Goal: Transaction & Acquisition: Download file/media

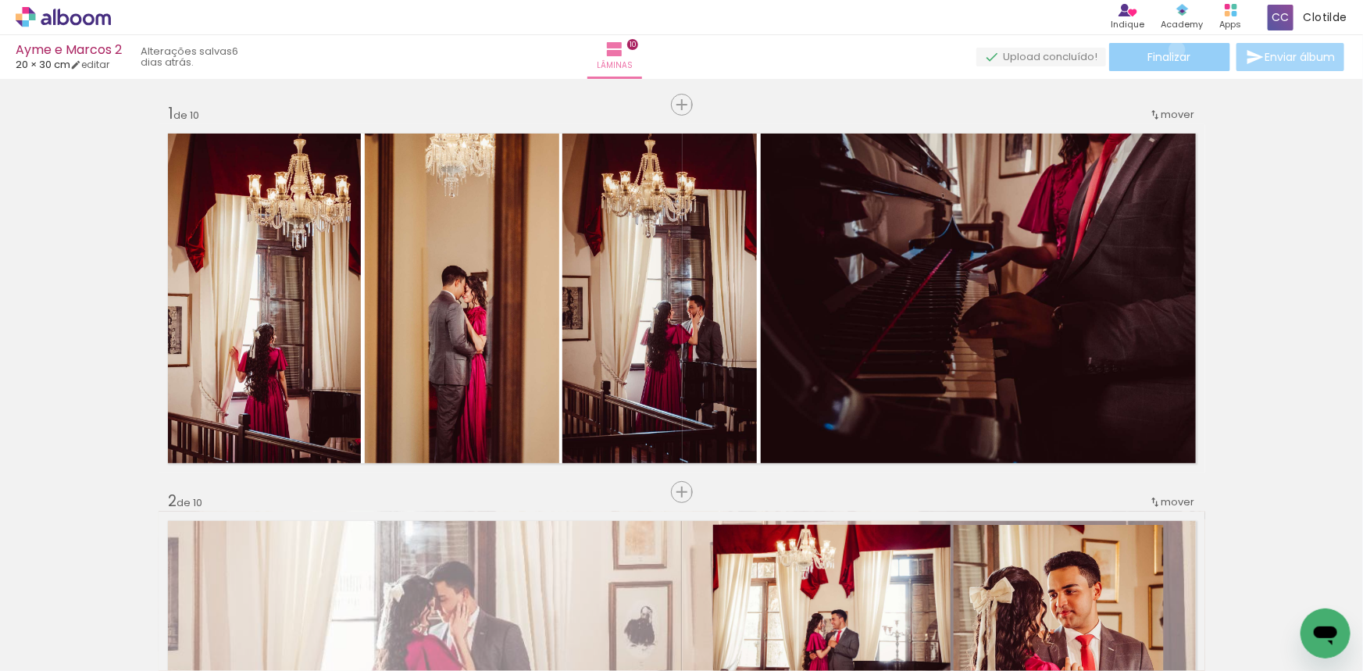
click at [1172, 52] on span "Finalizar" at bounding box center [1169, 57] width 43 height 11
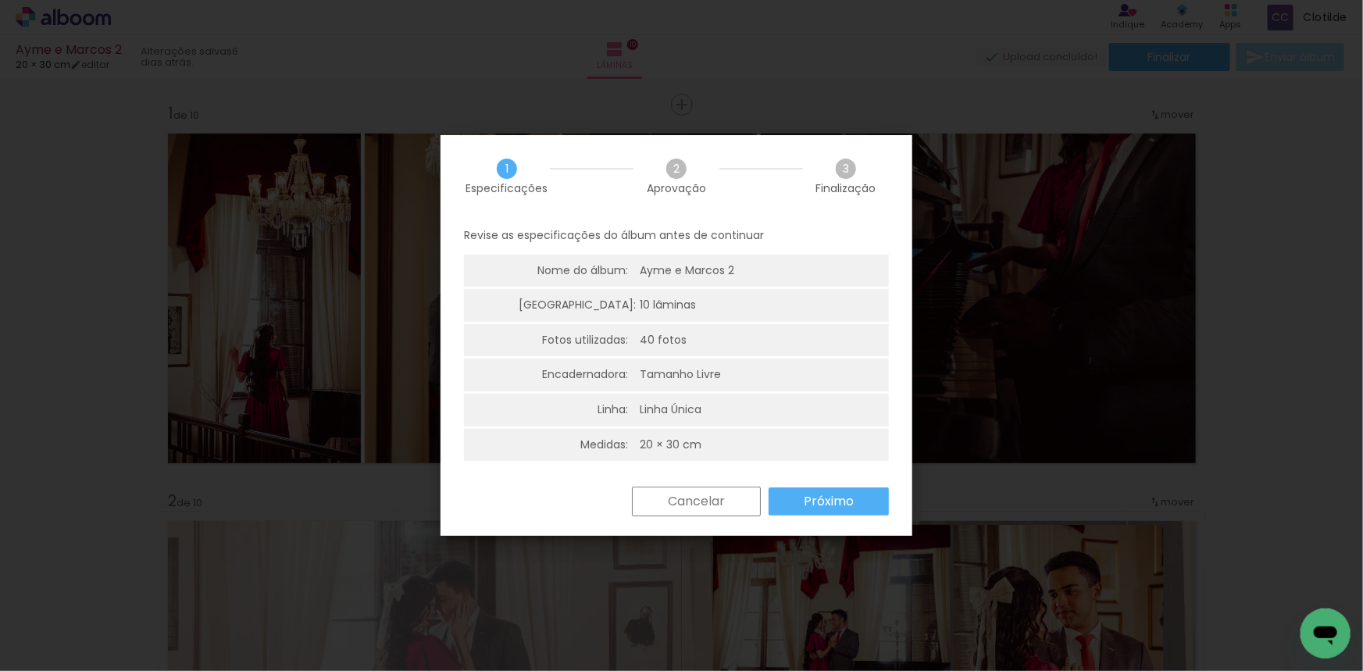
click at [802, 500] on paper-button "Próximo" at bounding box center [829, 501] width 120 height 28
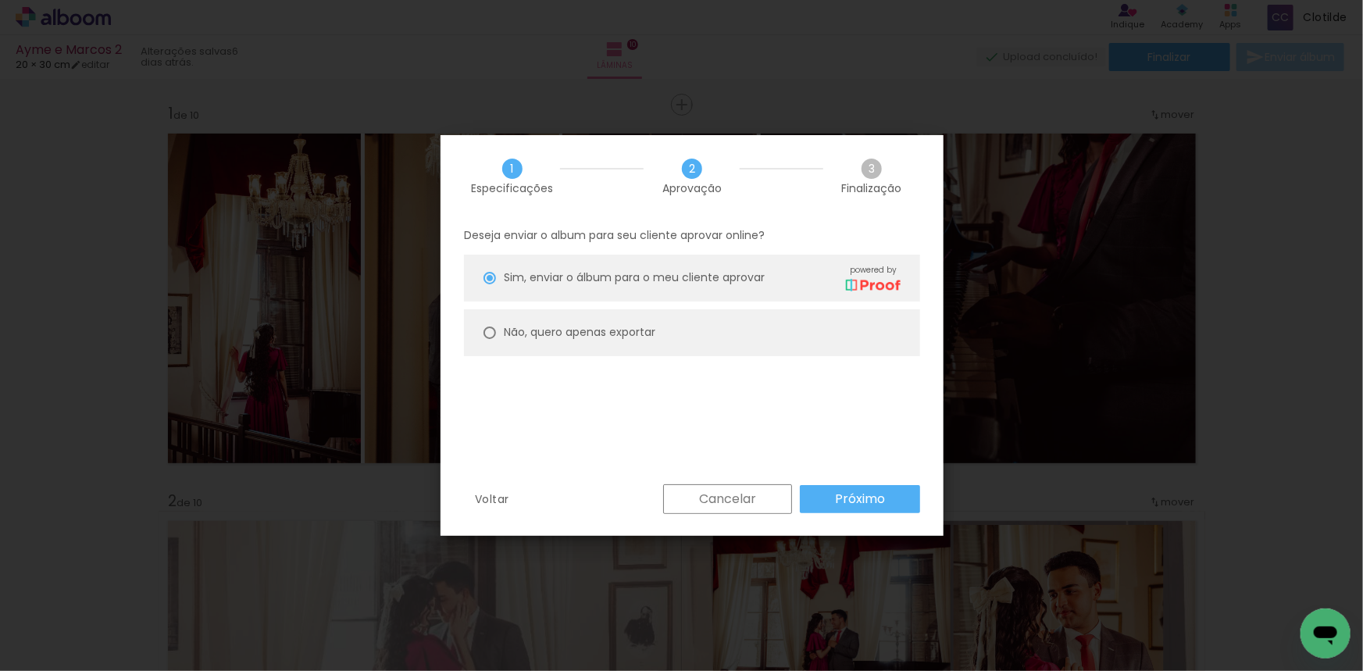
drag, startPoint x: 694, startPoint y: 326, endPoint x: 717, endPoint y: 353, distance: 35.5
click at [694, 326] on paper-radio-button "Não, quero apenas exportar" at bounding box center [692, 332] width 456 height 47
type paper-radio-button "on"
click at [0, 0] on slot "Próximo" at bounding box center [0, 0] width 0 height 0
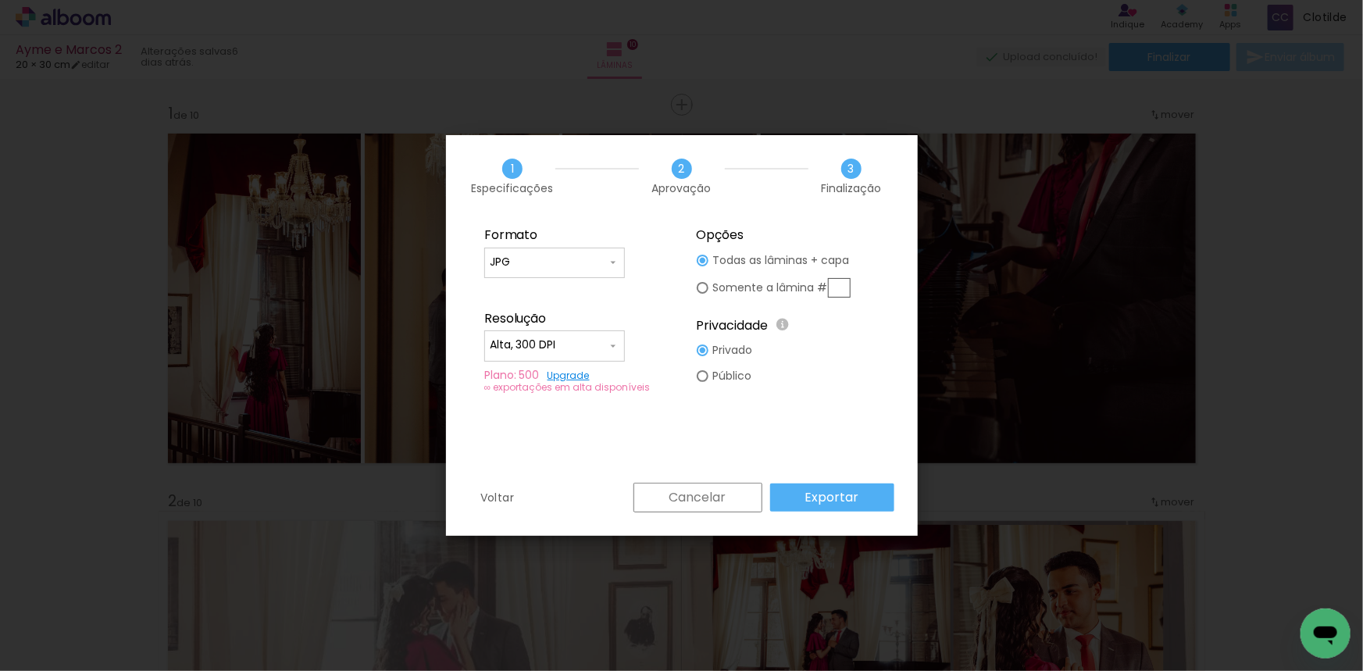
drag, startPoint x: 604, startPoint y: 365, endPoint x: 601, endPoint y: 353, distance: 11.9
click at [603, 362] on fieldset "Formato JPG PDF Resolução Alta, 300 DPI Baixa Plano: 500 Upgrade ∞ exportações …" at bounding box center [575, 310] width 209 height 187
click at [601, 353] on div at bounding box center [555, 354] width 130 height 2
drag, startPoint x: 569, startPoint y: 367, endPoint x: 587, endPoint y: 379, distance: 21.4
click at [569, 368] on paper-item "Baixa" at bounding box center [554, 373] width 141 height 31
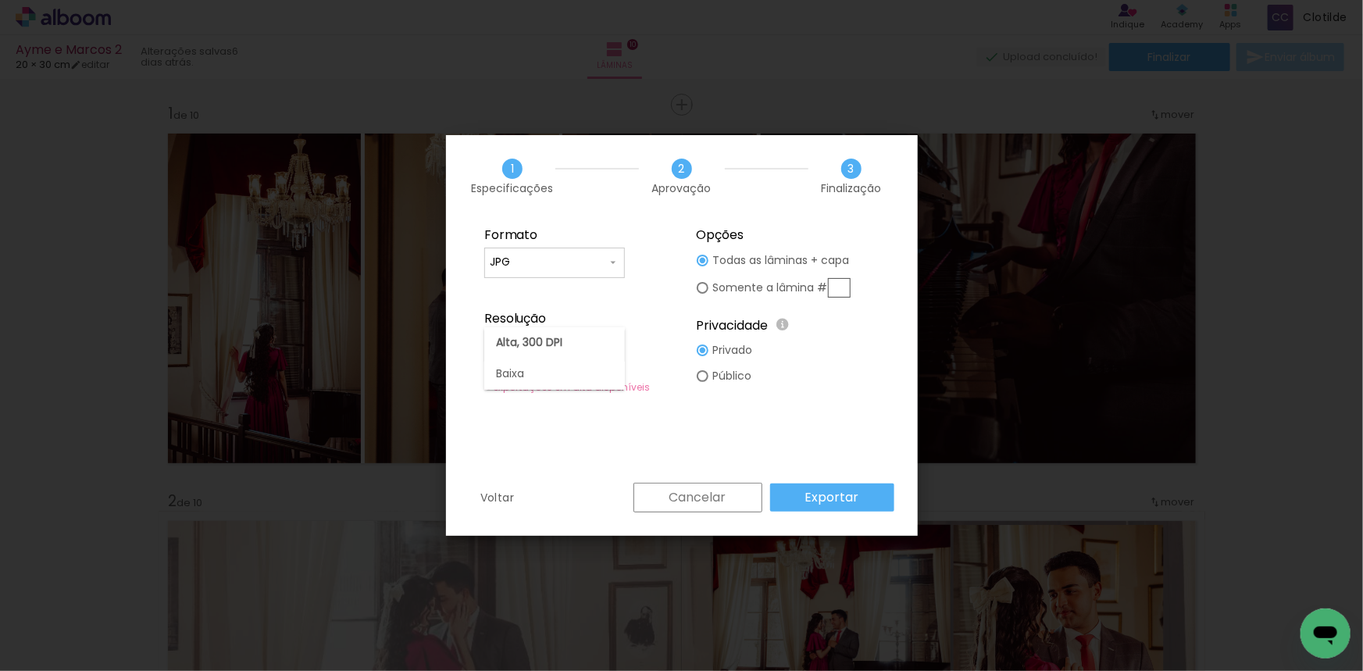
type input "Baixa"
click at [0, 0] on slot "Exportar" at bounding box center [0, 0] width 0 height 0
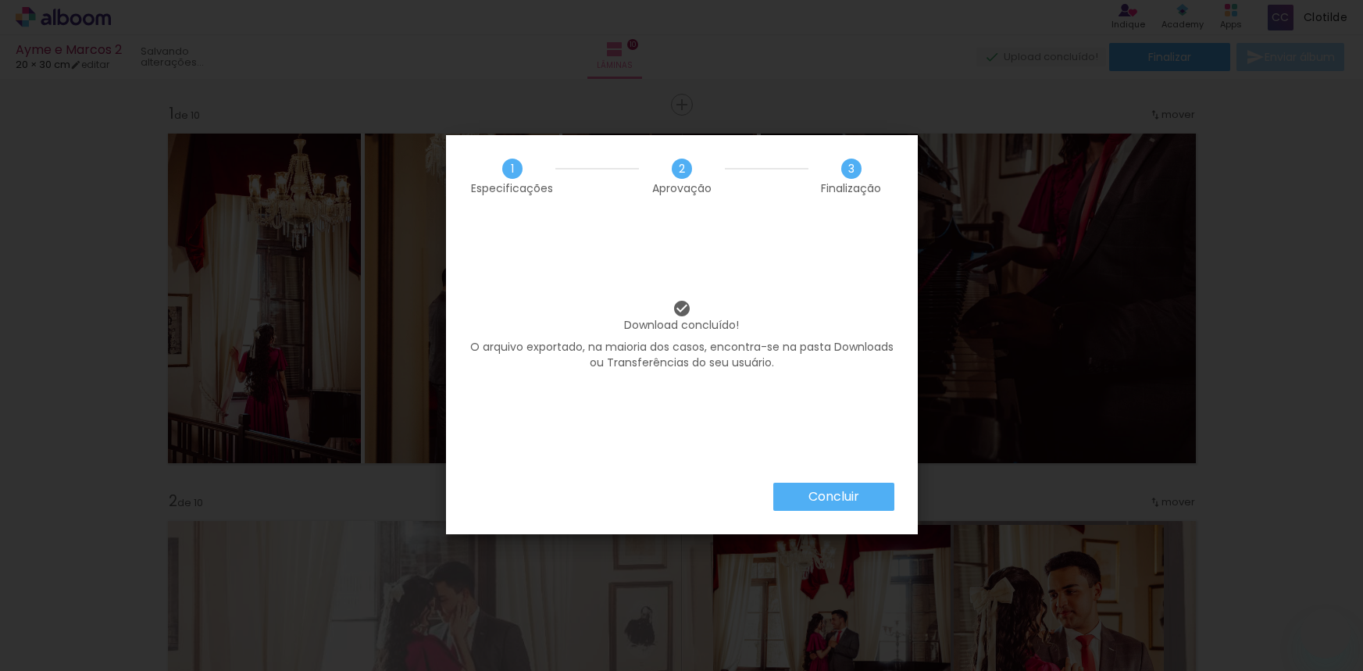
click at [0, 0] on slot "Concluir" at bounding box center [0, 0] width 0 height 0
